Goal: Information Seeking & Learning: Learn about a topic

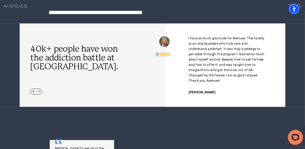
click at [39, 90] on div "Next slide" at bounding box center [39, 91] width 3 height 3
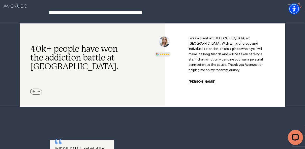
click at [39, 90] on div "Next slide" at bounding box center [39, 91] width 3 height 3
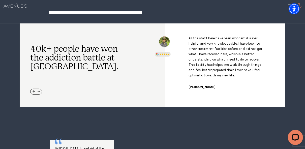
click at [39, 90] on div "Next slide" at bounding box center [39, 91] width 3 height 3
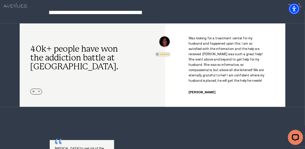
click at [39, 90] on div "Next slide" at bounding box center [39, 91] width 3 height 3
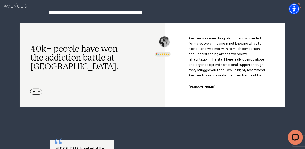
click at [39, 90] on div "Next slide" at bounding box center [39, 91] width 3 height 3
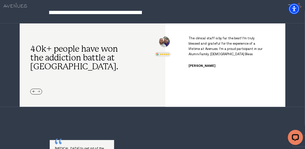
click at [39, 90] on div "Next slide" at bounding box center [39, 91] width 3 height 3
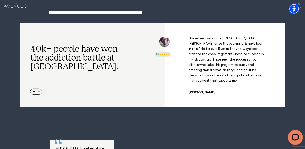
click at [39, 89] on div at bounding box center [36, 92] width 12 height 6
click at [33, 90] on div "Previous slide" at bounding box center [33, 91] width 3 height 3
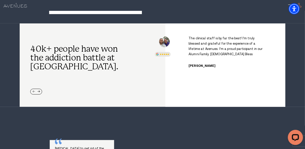
click at [33, 90] on div "Previous slide" at bounding box center [33, 91] width 3 height 3
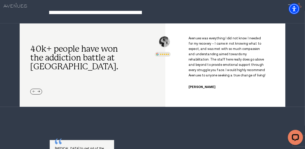
click at [33, 90] on div "Previous slide" at bounding box center [33, 91] width 3 height 3
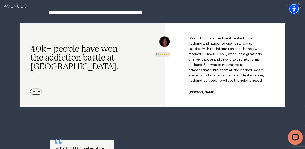
click at [33, 90] on div "Previous slide" at bounding box center [33, 91] width 3 height 3
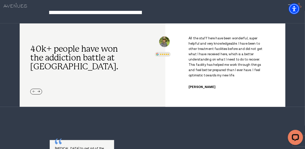
click at [33, 90] on div "Previous slide" at bounding box center [33, 91] width 3 height 3
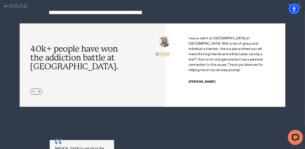
click at [33, 90] on div "Previous slide" at bounding box center [33, 91] width 3 height 3
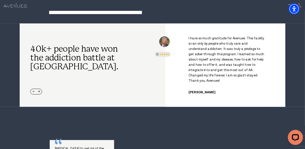
click at [33, 90] on div "Previous slide" at bounding box center [33, 91] width 3 height 3
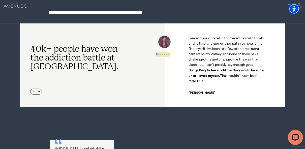
click at [33, 89] on div at bounding box center [36, 92] width 12 height 6
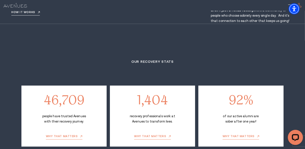
scroll to position [664, 0]
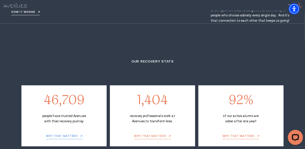
click at [68, 134] on link "why that matters" at bounding box center [64, 136] width 37 height 5
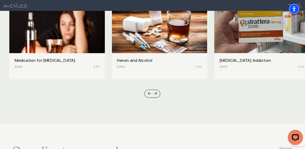
scroll to position [1482, 0]
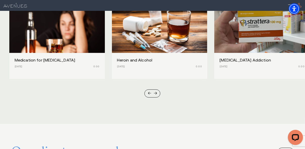
drag, startPoint x: 68, startPoint y: 77, endPoint x: 80, endPoint y: 38, distance: 40.8
click at [80, 38] on section "Recent Resources Medication for [MEDICAL_DATA] [DATE] 0:00 Heroin and Alcohol […" at bounding box center [152, 34] width 305 height 177
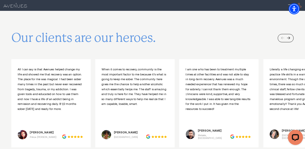
scroll to position [1595, 0]
click at [286, 74] on div "Literally a life changing experience. I was able to practice life skills in a w…" at bounding box center [301, 89] width 65 height 44
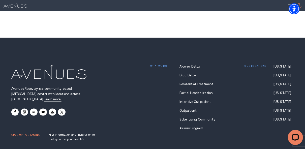
scroll to position [3042, 0]
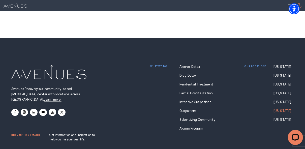
click at [276, 109] on link "[US_STATE]" at bounding box center [283, 111] width 20 height 4
